Goal: Transaction & Acquisition: Purchase product/service

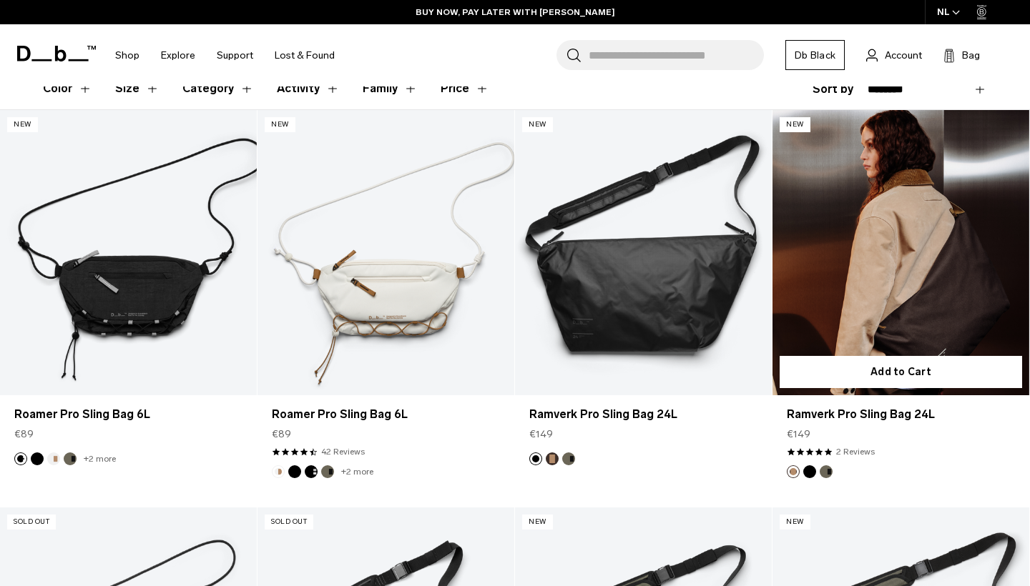
click at [890, 268] on link "Ramverk Pro Sling Bag 24L" at bounding box center [900, 252] width 257 height 285
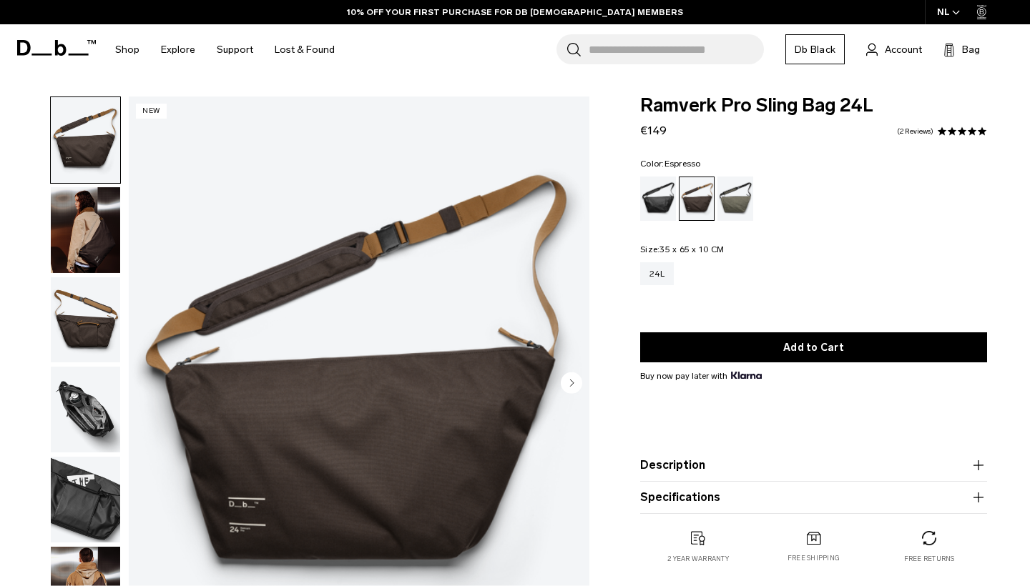
click at [572, 378] on circle "Next slide" at bounding box center [571, 382] width 21 height 21
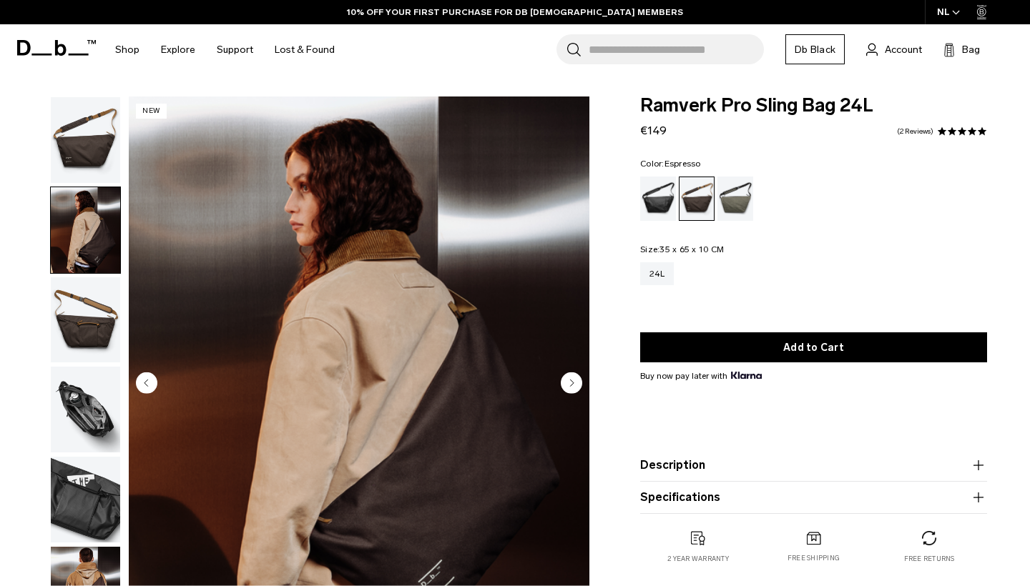
click at [572, 378] on circle "Next slide" at bounding box center [571, 382] width 21 height 21
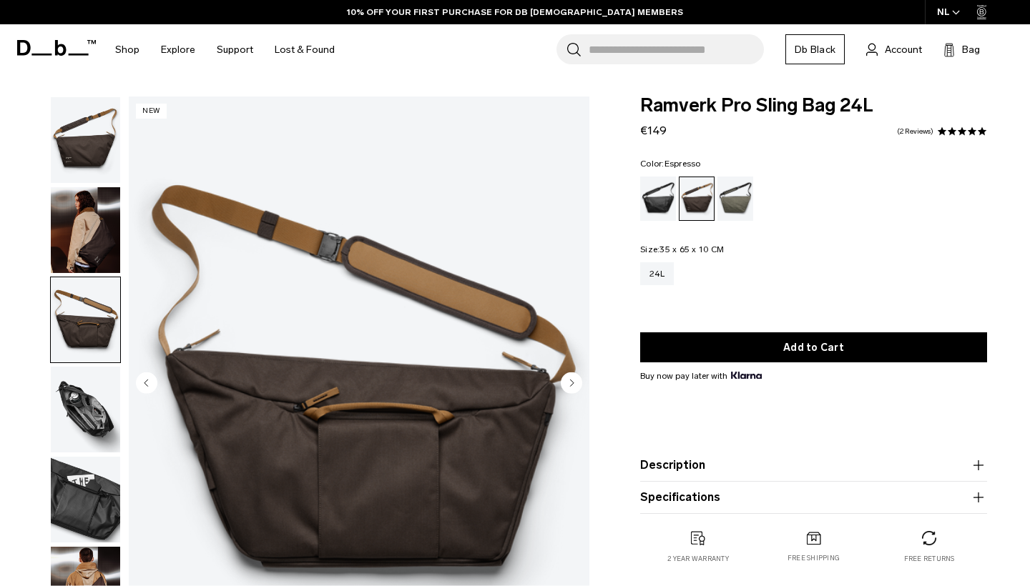
click at [572, 378] on circle "Next slide" at bounding box center [571, 382] width 21 height 21
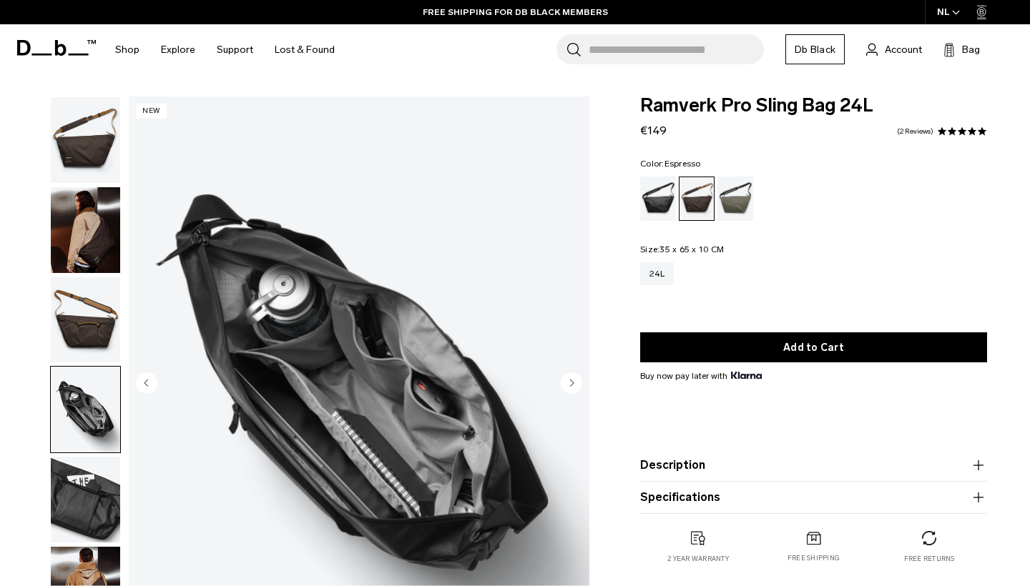
click at [572, 378] on circle "Next slide" at bounding box center [571, 382] width 21 height 21
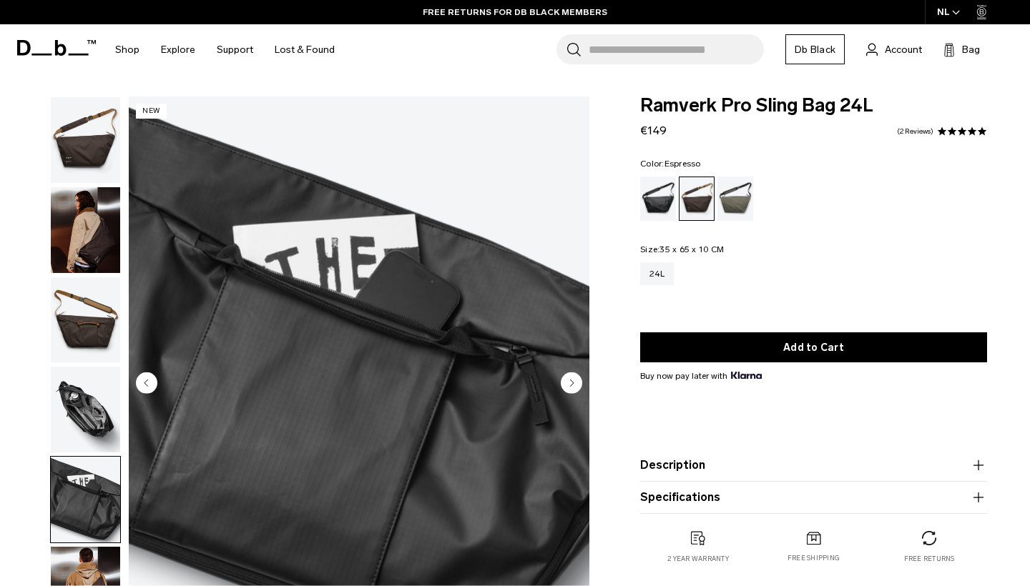
click at [572, 378] on circle "Next slide" at bounding box center [571, 382] width 21 height 21
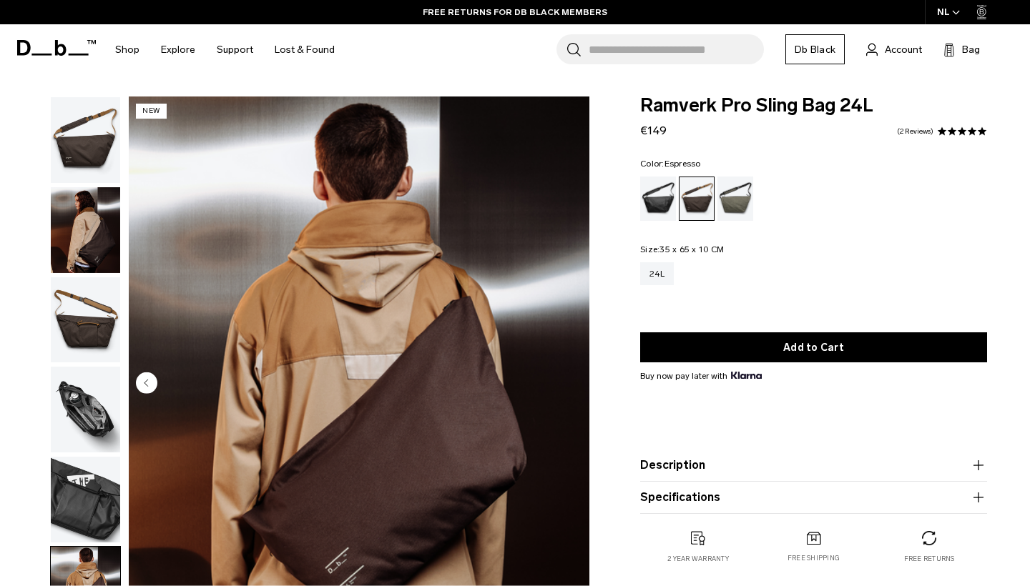
click at [572, 378] on img "6 / 6" at bounding box center [359, 384] width 461 height 575
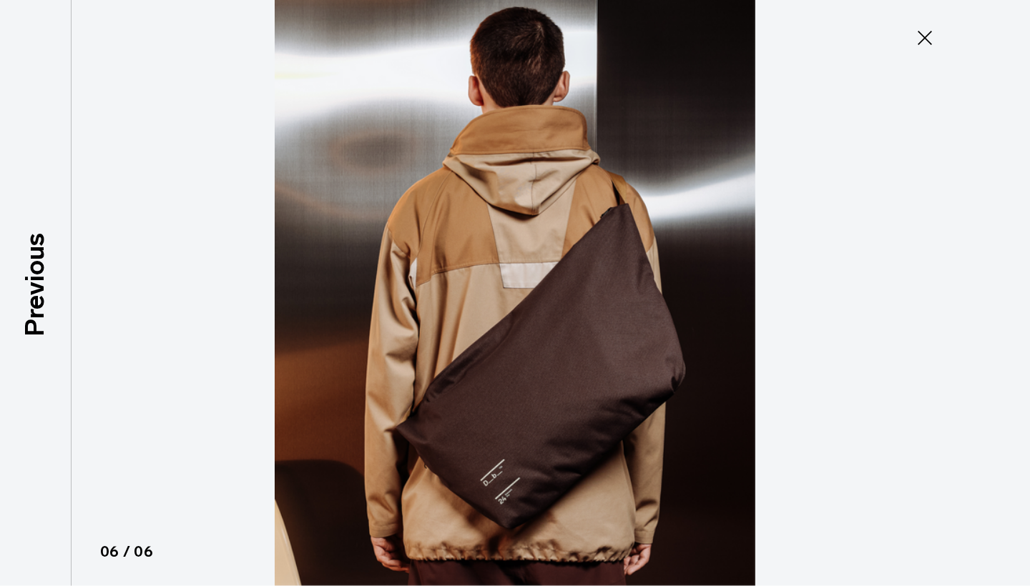
click at [918, 39] on icon at bounding box center [924, 37] width 23 height 23
